Goal: Task Accomplishment & Management: Manage account settings

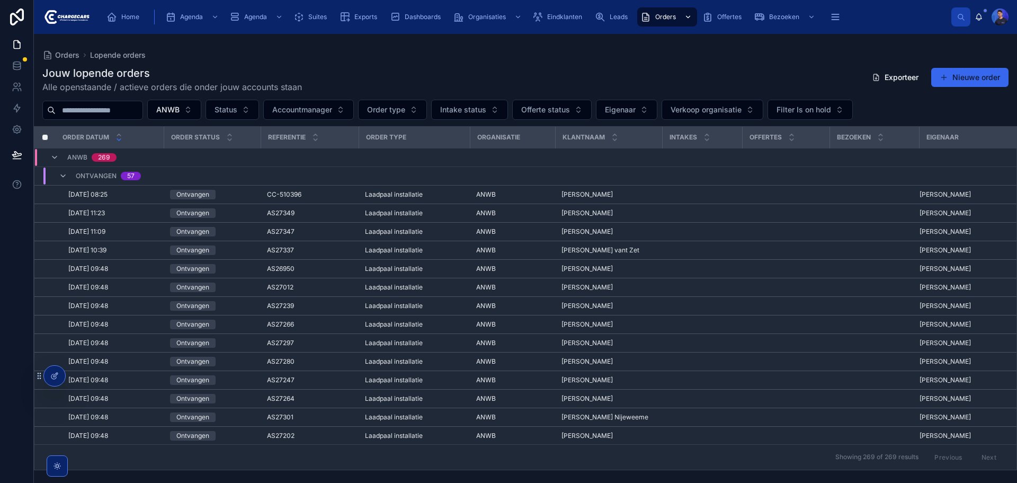
click at [650, 17] on icon "scrollable content" at bounding box center [645, 17] width 11 height 11
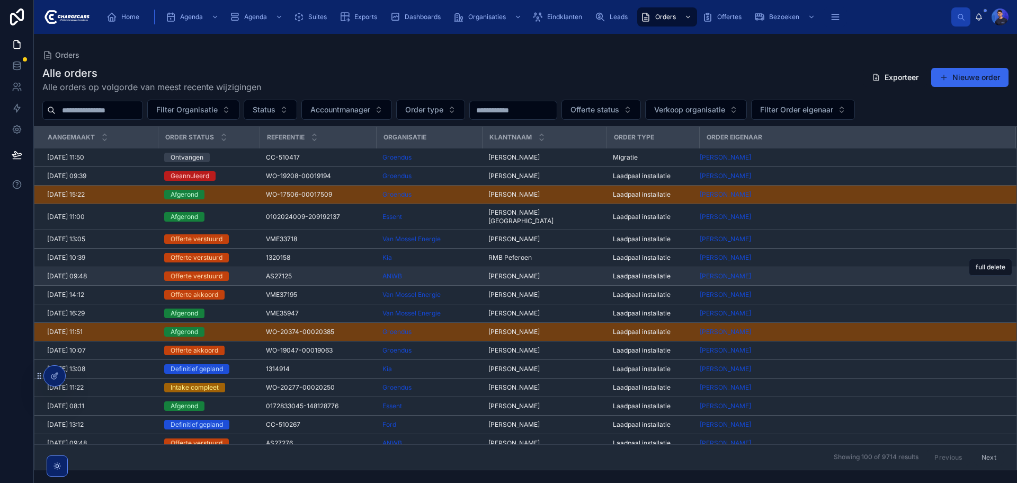
click at [448, 272] on div "ANWB" at bounding box center [428, 276] width 93 height 8
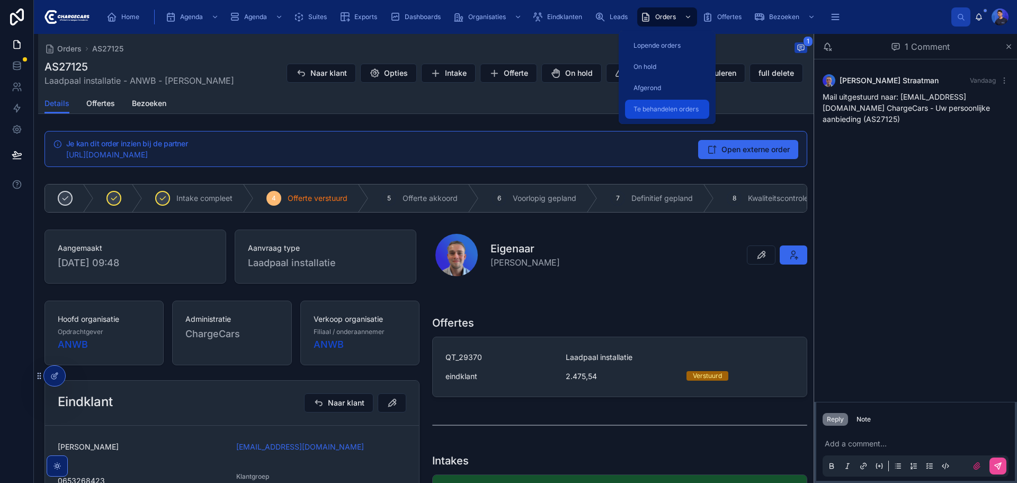
click at [659, 107] on span "Te behandelen orders" at bounding box center [665, 109] width 65 height 8
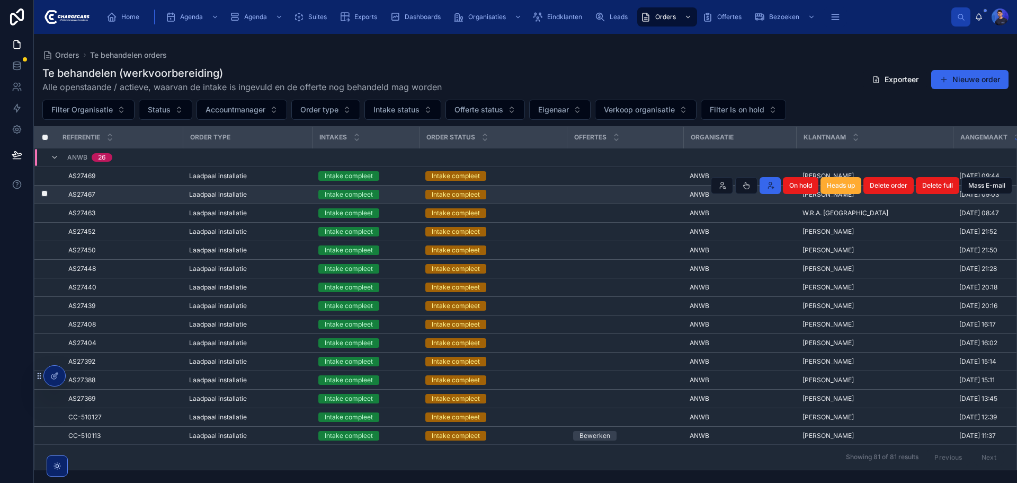
click at [583, 195] on td at bounding box center [625, 194] width 117 height 19
click at [74, 192] on span "AS27467" at bounding box center [81, 194] width 27 height 8
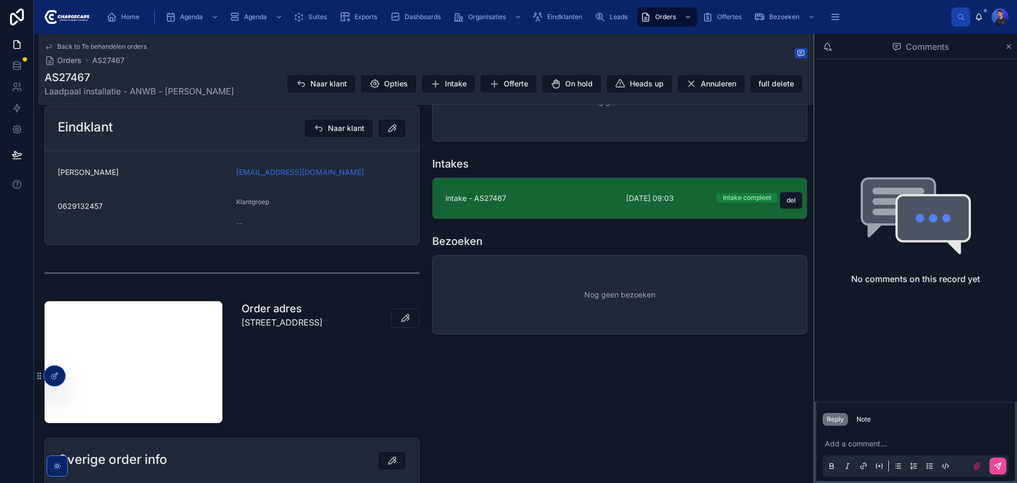
scroll to position [106, 0]
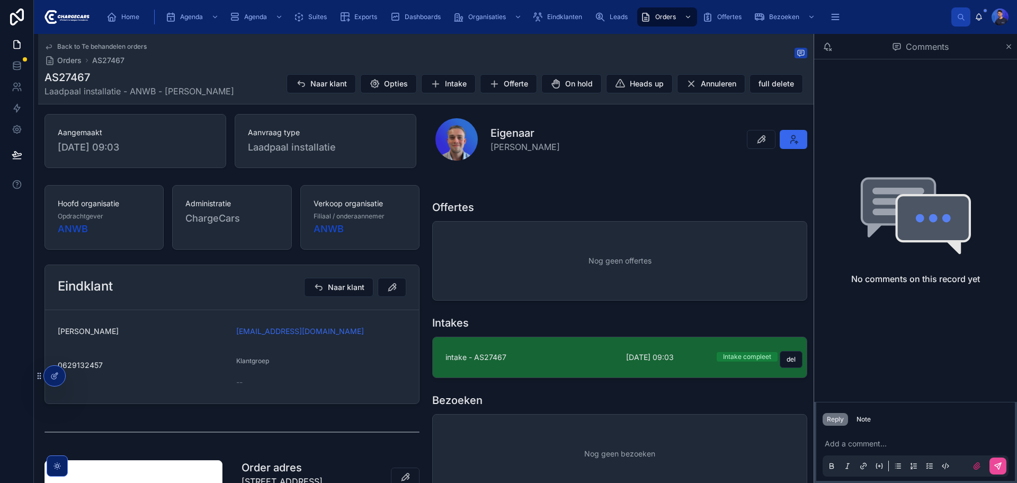
click at [596, 371] on link "intake - AS27467 [DATE] 09:03 Intake compleet del" at bounding box center [620, 357] width 374 height 40
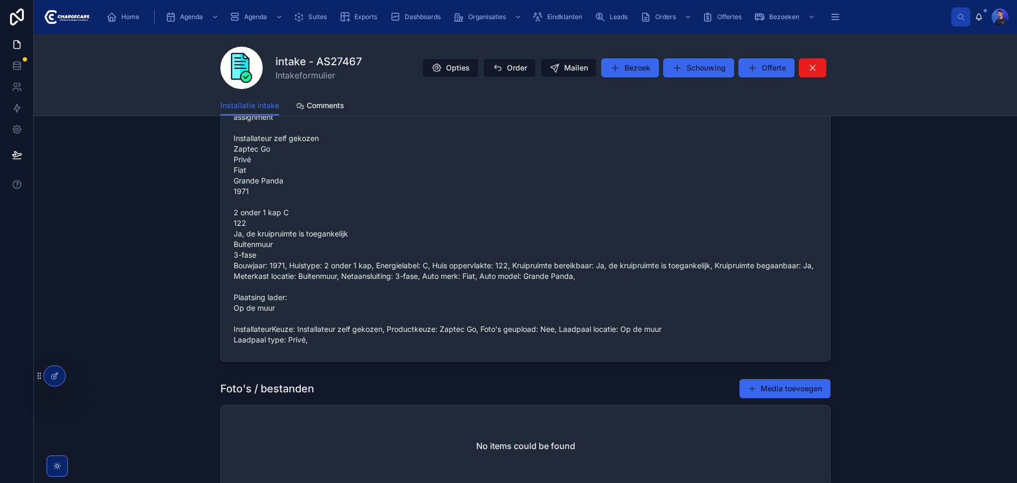
scroll to position [847, 0]
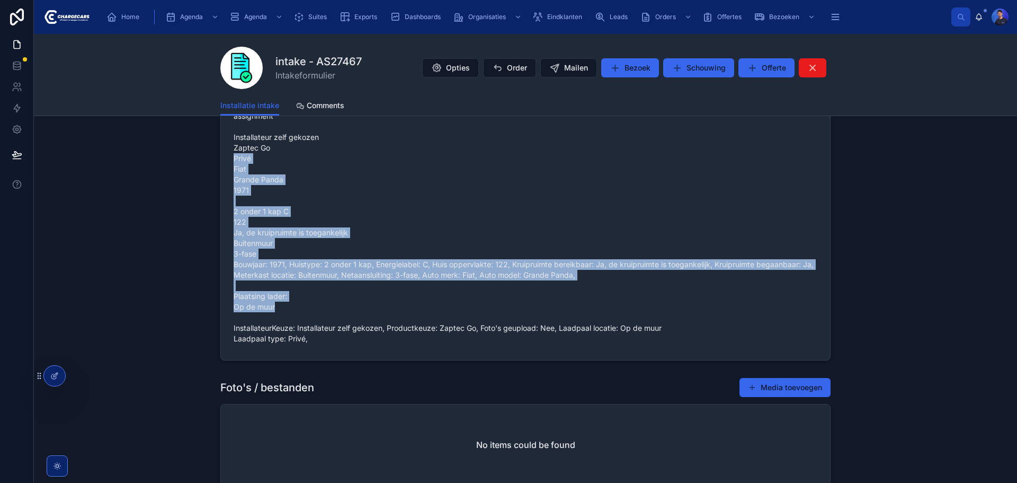
drag, startPoint x: 226, startPoint y: 156, endPoint x: 409, endPoint y: 304, distance: 234.7
click at [408, 302] on form "assignment Installateur zelf gekozen Zaptec Go Privé Fiat Grande Panda 1971 2 o…" at bounding box center [525, 227] width 609 height 265
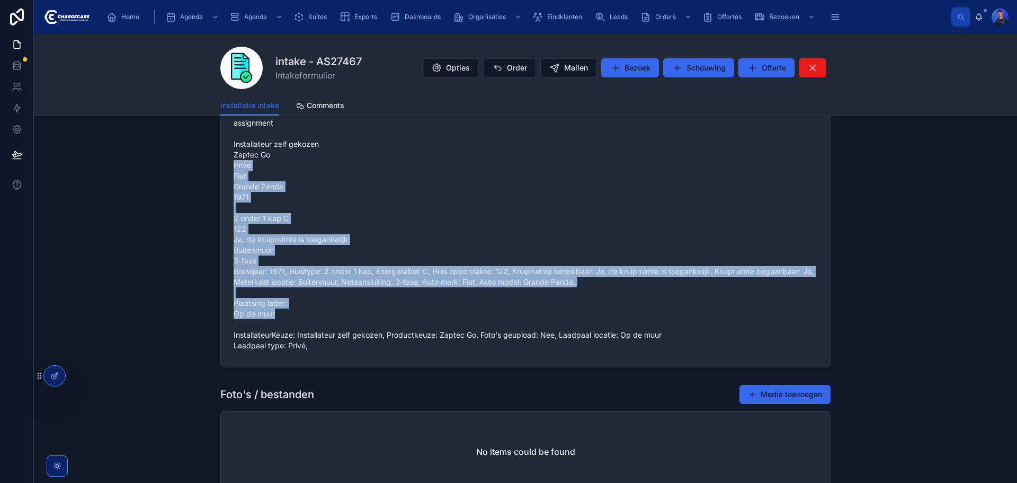
click at [323, 311] on span "assignment Installateur zelf gekozen Zaptec Go Privé Fiat Grande Panda 1971 2 o…" at bounding box center [526, 234] width 584 height 233
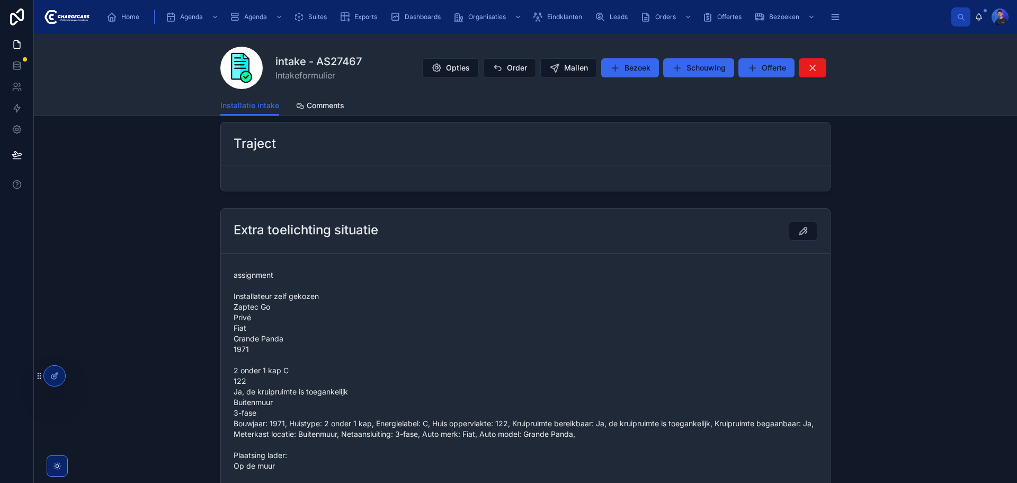
scroll to position [0, 0]
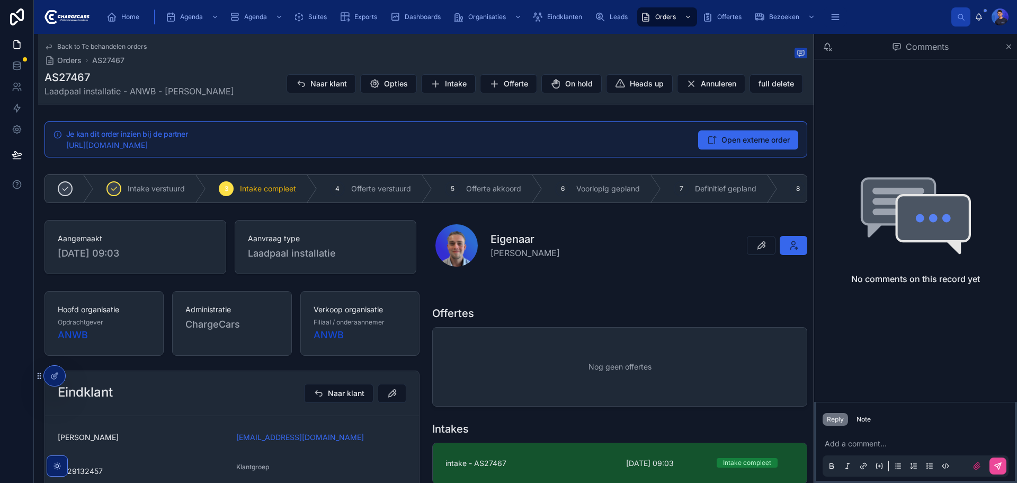
click at [751, 129] on div "Je kan dit order inzien bij de partner [URL][DOMAIN_NAME] Open externe order" at bounding box center [425, 139] width 763 height 36
click at [752, 135] on span "Open externe order" at bounding box center [755, 140] width 68 height 11
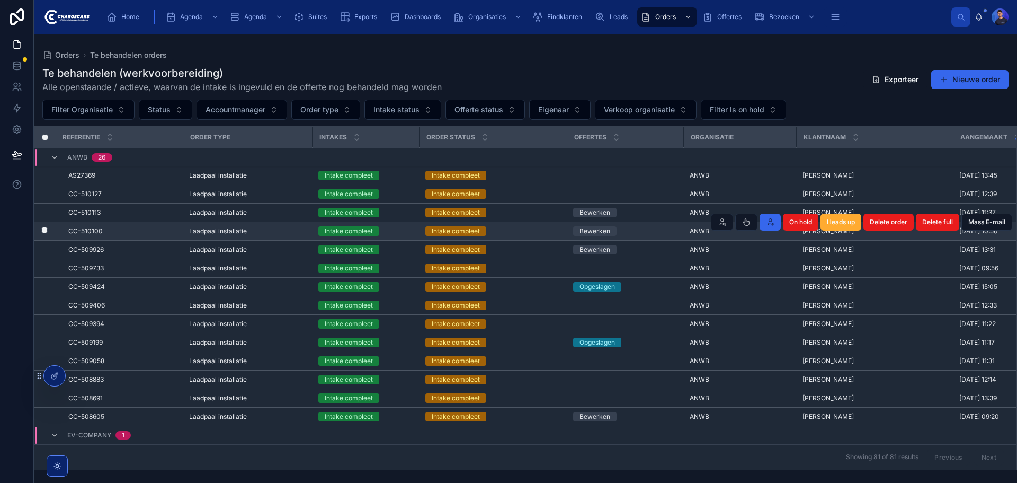
scroll to position [280, 0]
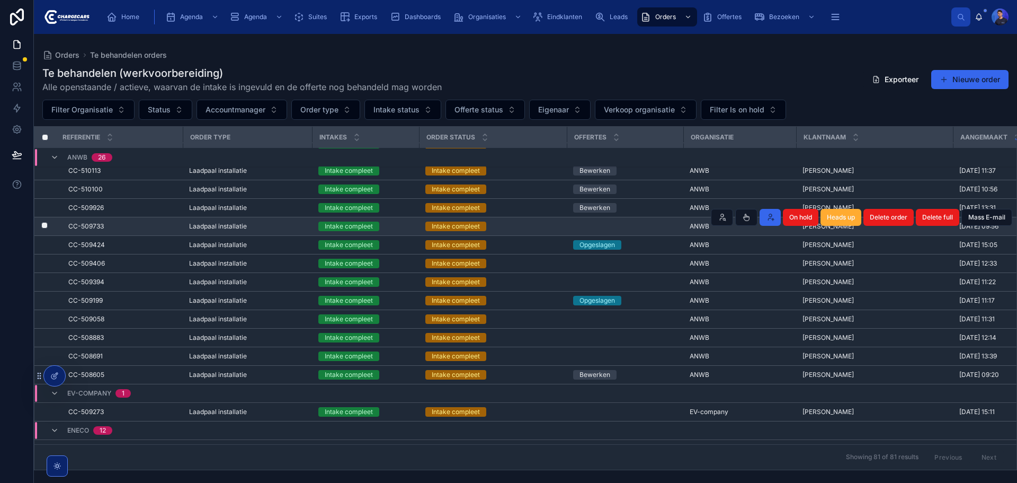
click at [663, 224] on td at bounding box center [625, 226] width 117 height 19
click at [693, 226] on span "ANWB" at bounding box center [700, 226] width 20 height 8
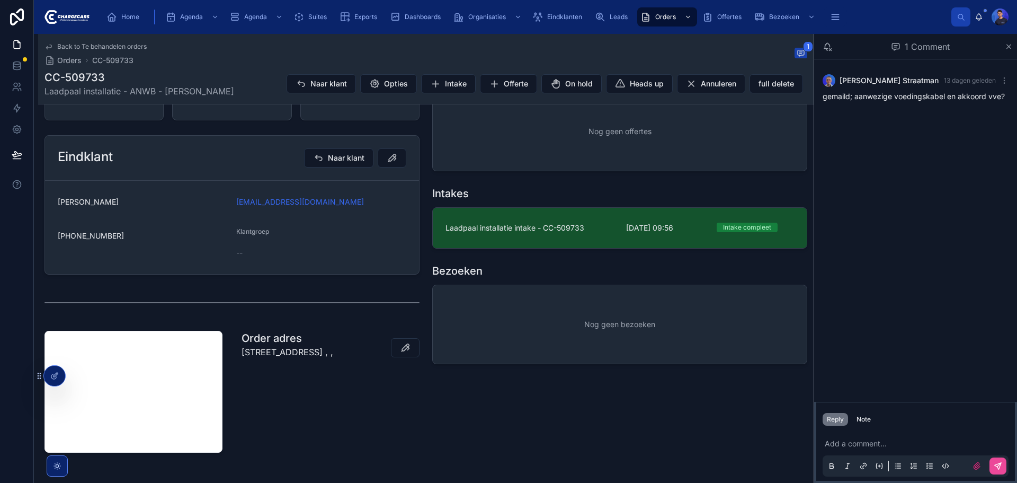
scroll to position [245, 0]
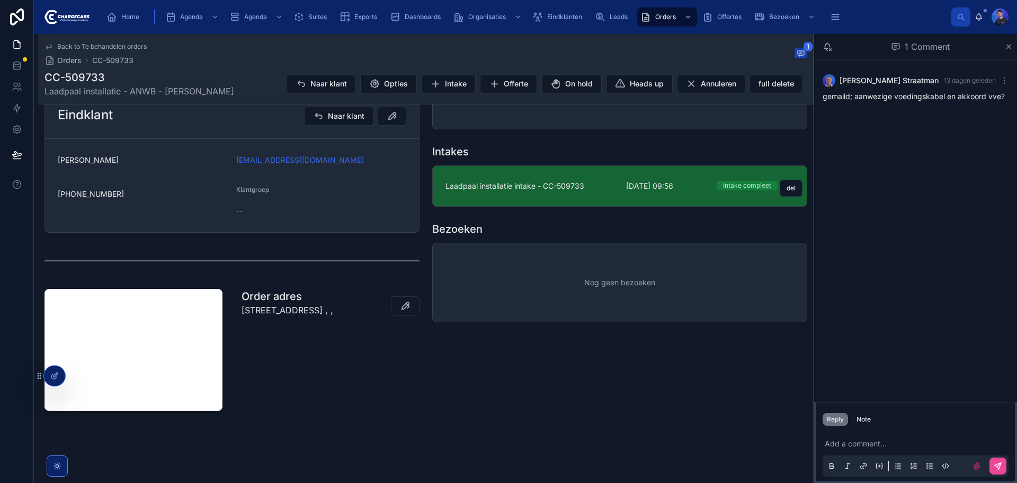
click at [538, 193] on link "Laadpaal installatie intake - CC-509733 [DATE] 09:56 Intake compleet del" at bounding box center [620, 186] width 374 height 40
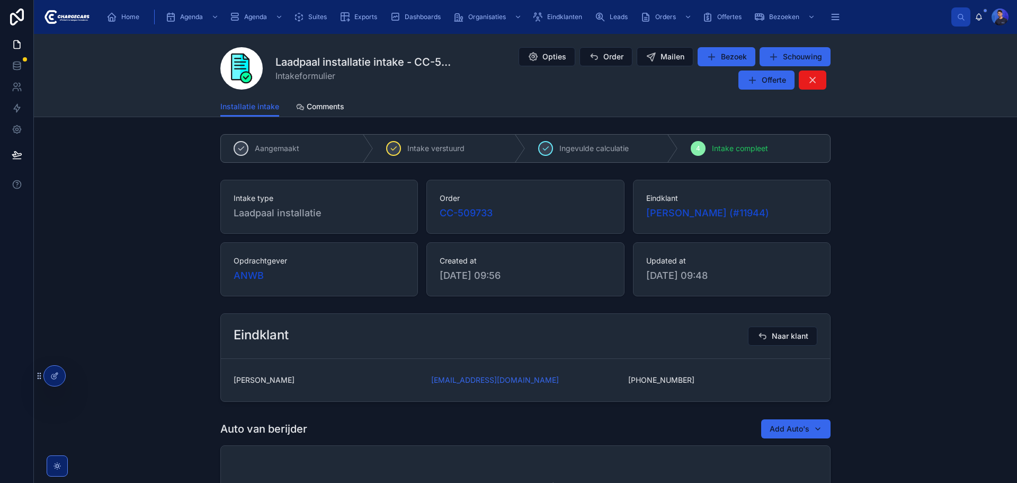
click at [93, 207] on div "Intake type Laadpaal installatie Order CC-509733 Eindklant [PERSON_NAME] (#1194…" at bounding box center [525, 237] width 983 height 125
click at [421, 111] on div "Installatie intake Comments" at bounding box center [525, 106] width 610 height 20
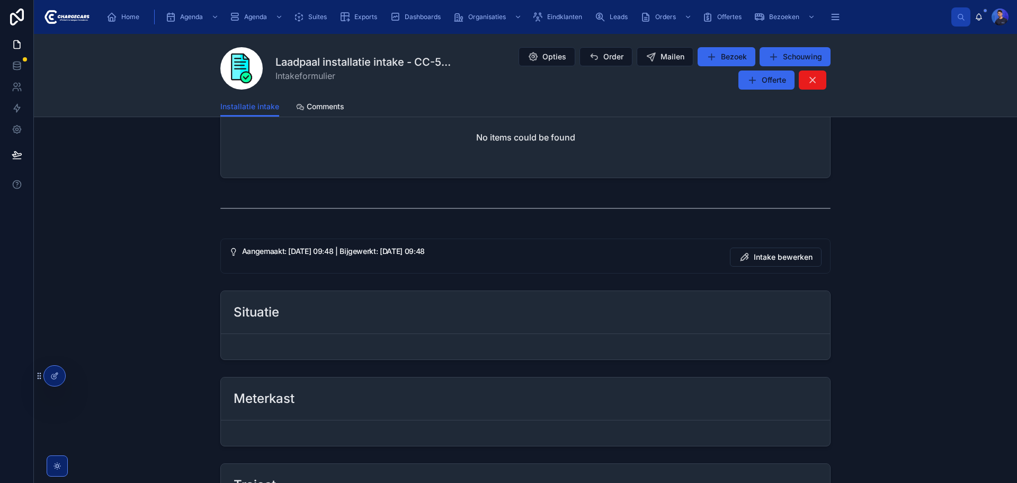
scroll to position [530, 0]
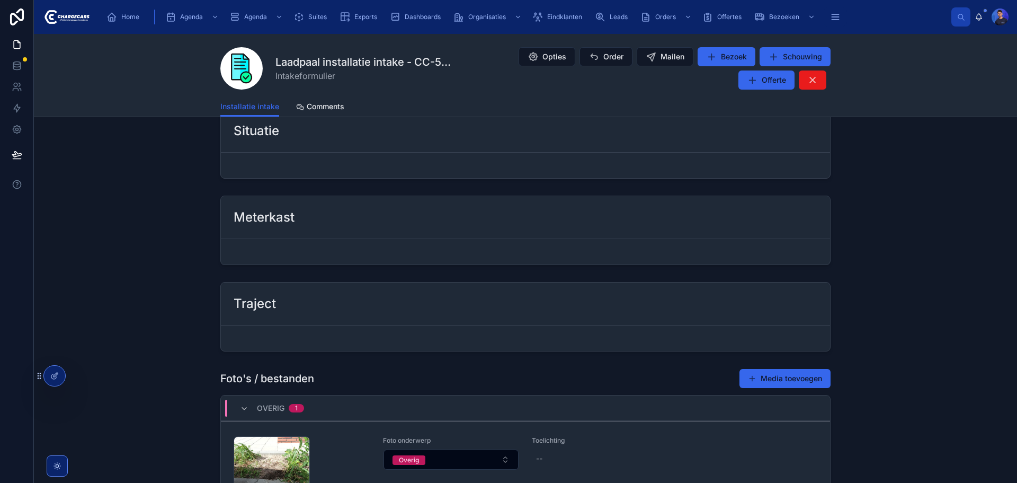
click at [941, 100] on div "Installatie intake Comments" at bounding box center [525, 106] width 970 height 20
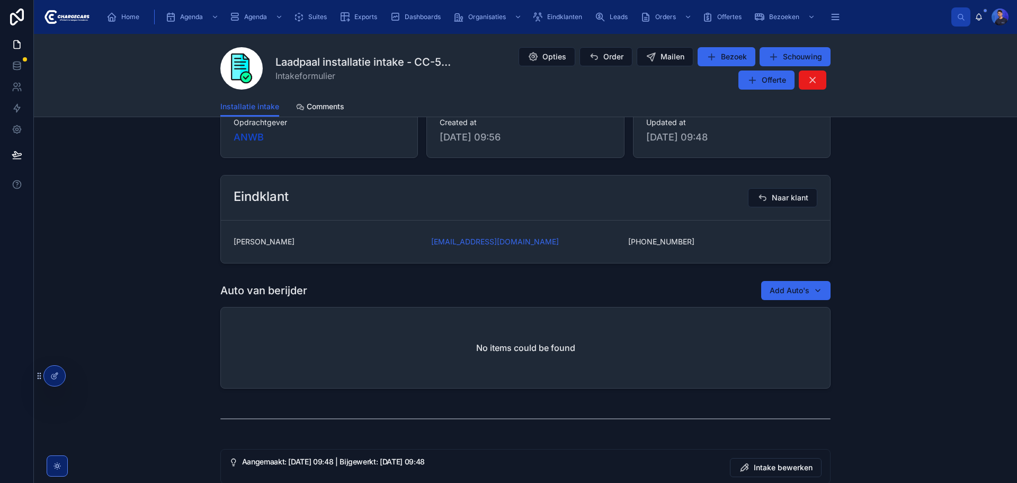
scroll to position [0, 0]
